Goal: Task Accomplishment & Management: Complete application form

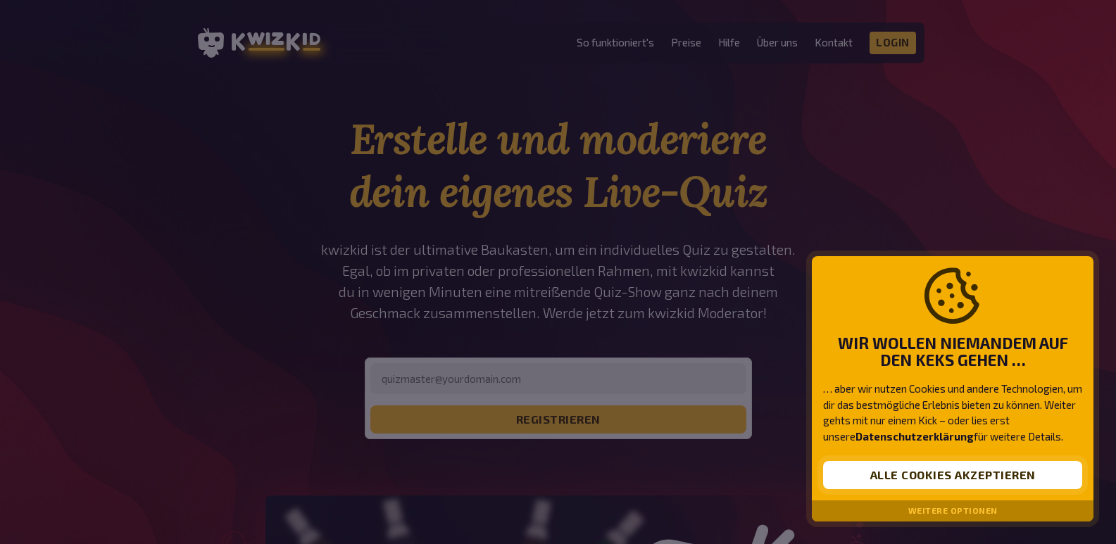
click at [872, 484] on button "Alle Cookies akzeptieren" at bounding box center [952, 475] width 259 height 28
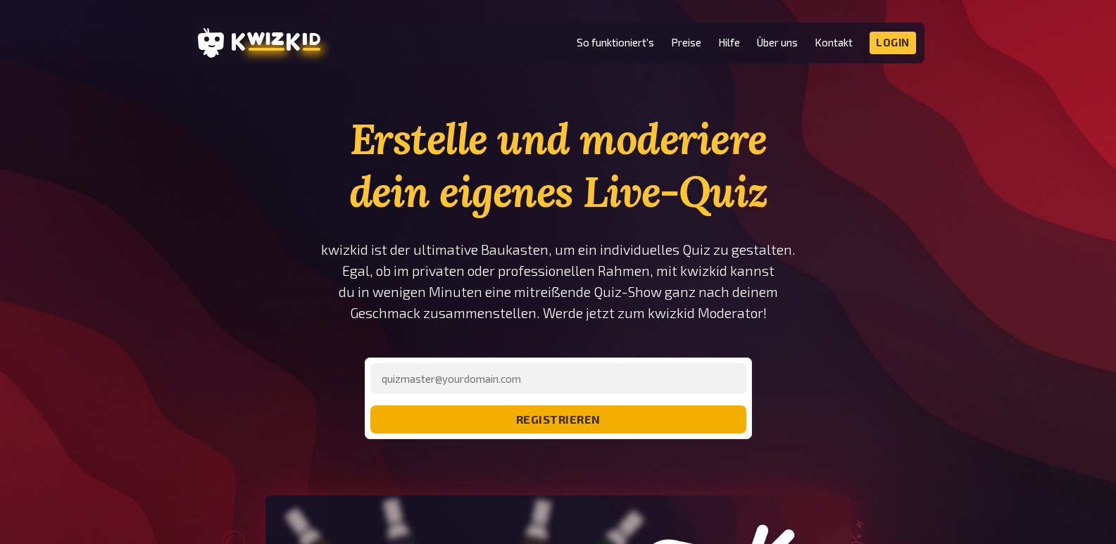
click at [549, 411] on button "registrieren" at bounding box center [558, 420] width 376 height 28
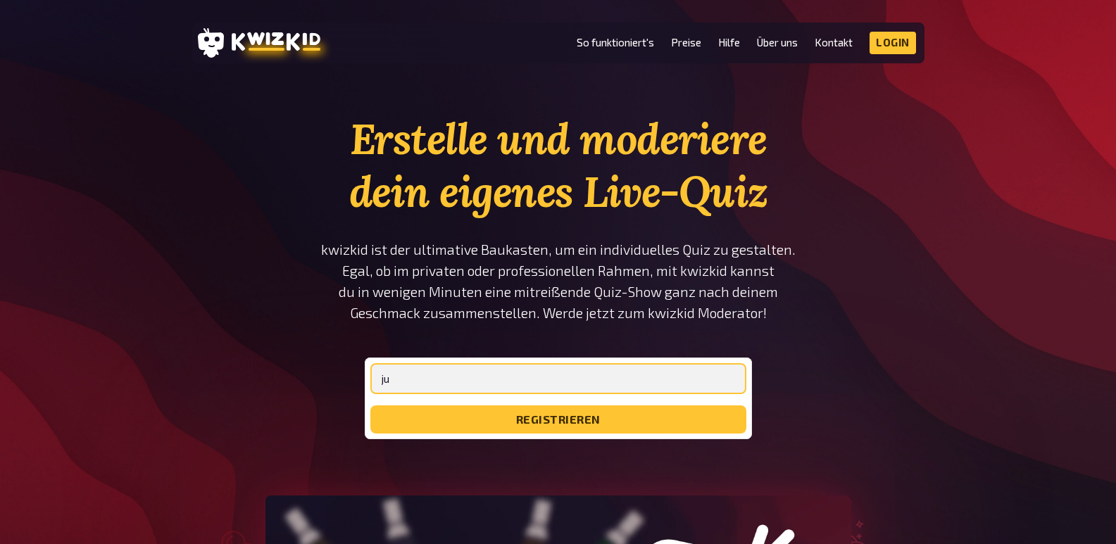
type input "j"
click at [370, 406] on button "registrieren" at bounding box center [558, 420] width 376 height 28
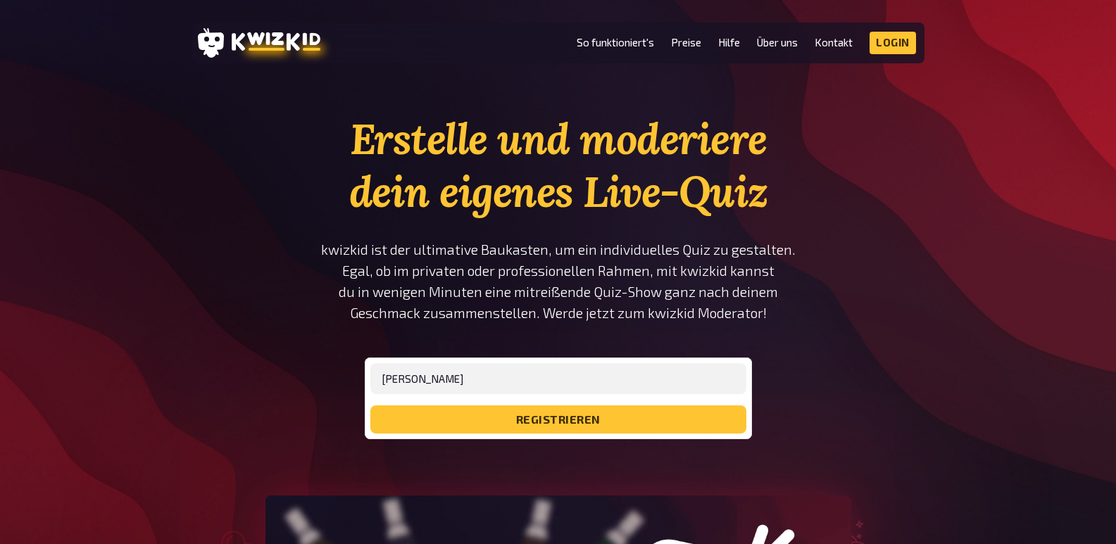
click at [573, 254] on p "kwizkid ist der ultimative Baukasten, um ein individuelles Quiz zu gestalten. E…" at bounding box center [558, 281] width 476 height 85
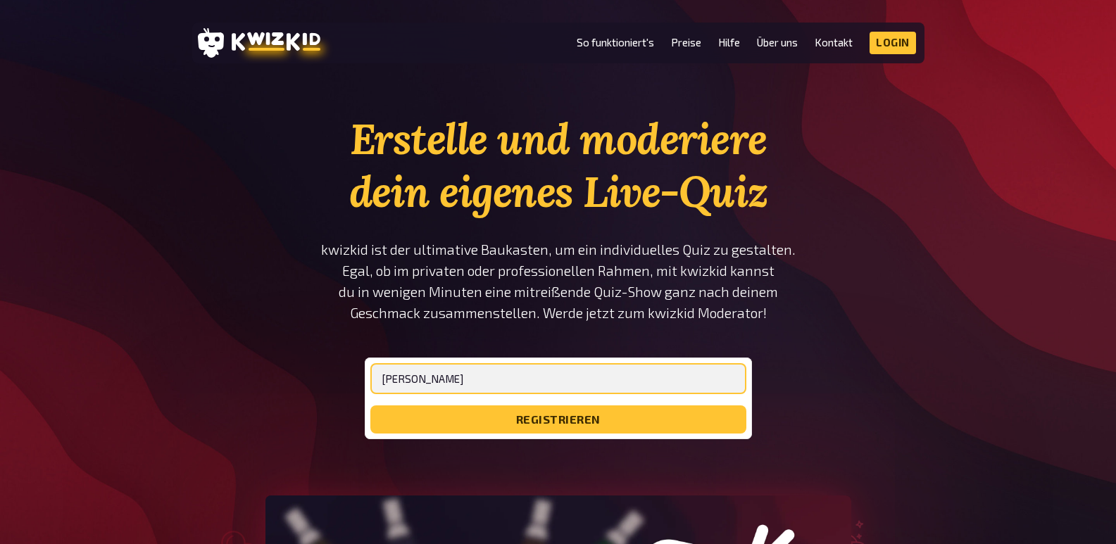
click at [580, 379] on input "[PERSON_NAME]" at bounding box center [558, 378] width 376 height 31
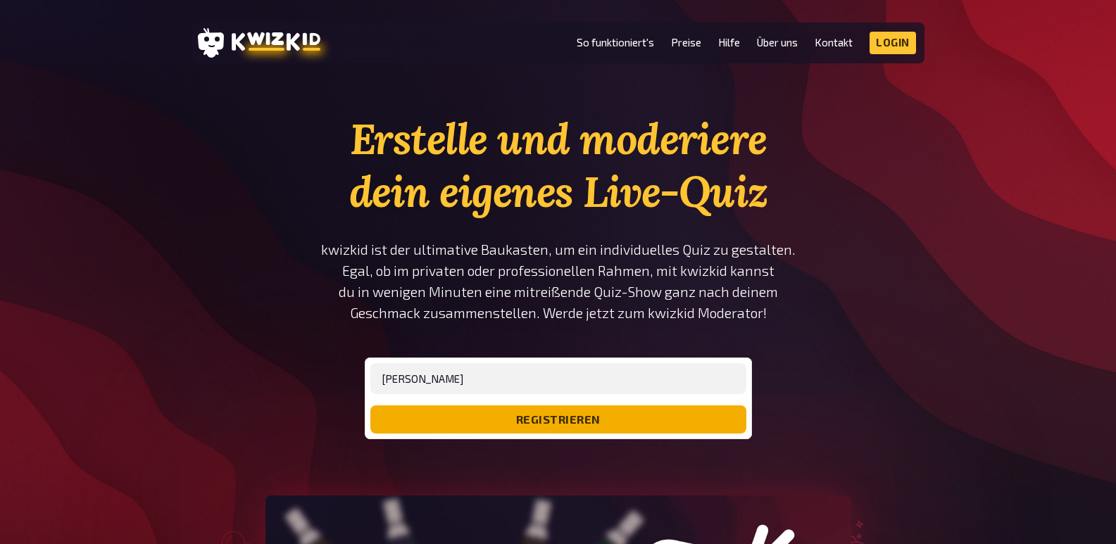
drag, startPoint x: 618, startPoint y: 290, endPoint x: 513, endPoint y: 418, distance: 165.2
click at [513, 418] on button "registrieren" at bounding box center [558, 420] width 376 height 28
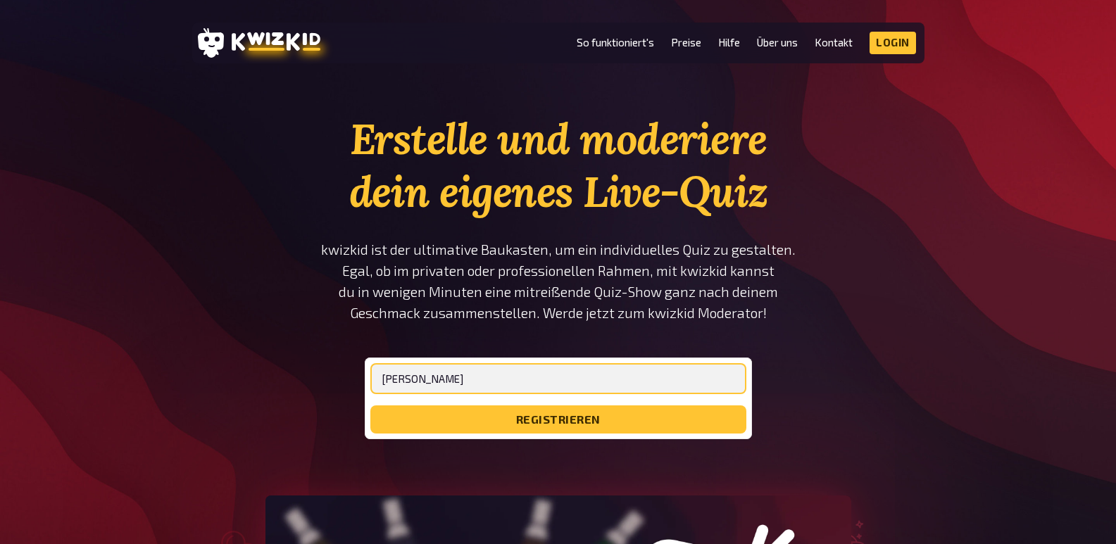
click at [478, 374] on input "[PERSON_NAME]" at bounding box center [558, 378] width 376 height 31
type input "J"
